Goal: Entertainment & Leisure: Consume media (video, audio)

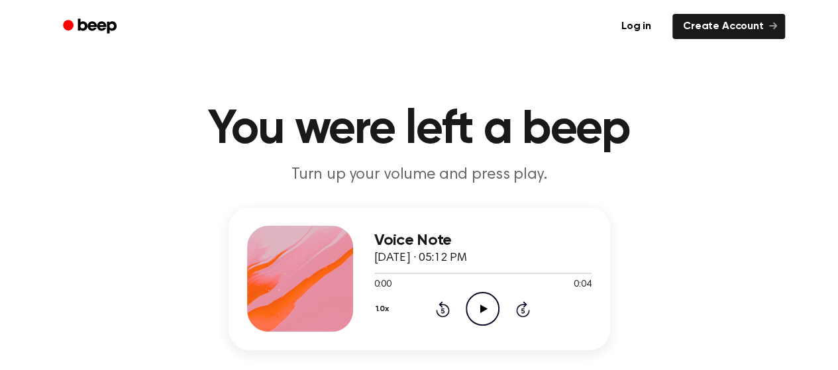
click at [746, 258] on div "Voice Note [DATE] · 05:12 PM 0:00 0:04 Your browser does not support the [objec…" at bounding box center [419, 309] width 806 height 205
click at [487, 301] on icon "Play Audio" at bounding box center [482, 309] width 34 height 34
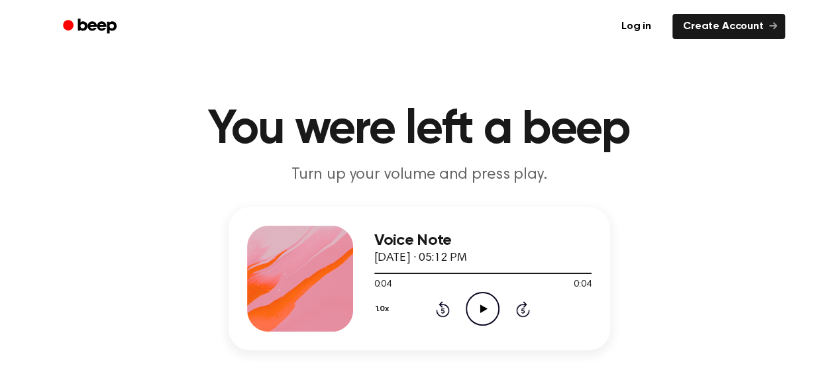
click at [486, 297] on icon "Play Audio" at bounding box center [482, 309] width 34 height 34
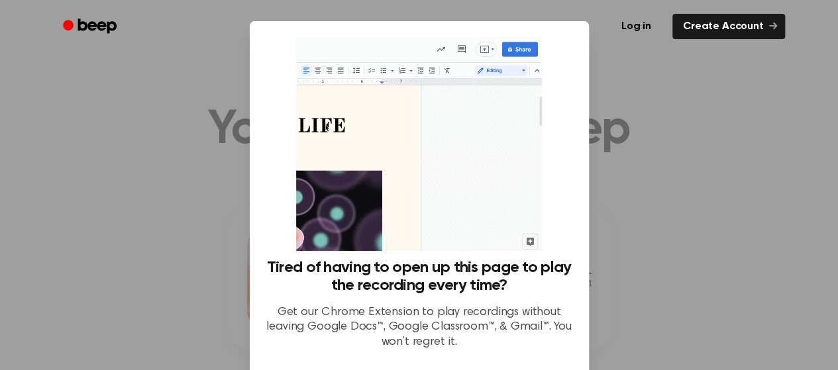
scroll to position [111, 0]
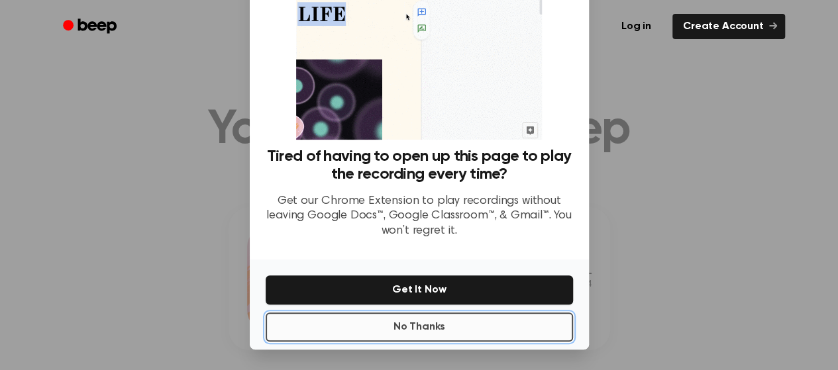
click at [435, 328] on button "No Thanks" at bounding box center [419, 327] width 307 height 29
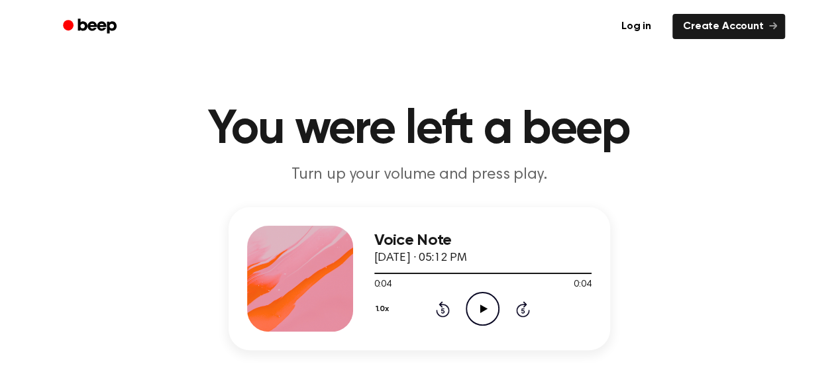
click at [479, 300] on icon "Play Audio" at bounding box center [482, 309] width 34 height 34
click at [479, 304] on icon "Play Audio" at bounding box center [482, 309] width 34 height 34
click at [472, 303] on icon "Play Audio" at bounding box center [482, 309] width 34 height 34
click at [476, 307] on icon "Play Audio" at bounding box center [482, 309] width 34 height 34
